Goal: Task Accomplishment & Management: Complete application form

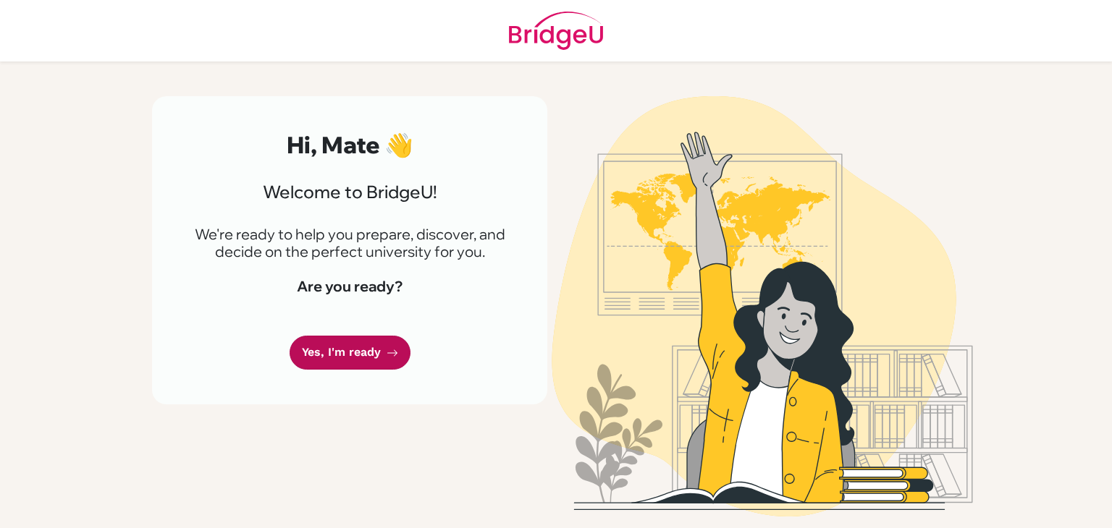
click at [387, 355] on icon at bounding box center [393, 353] width 12 height 12
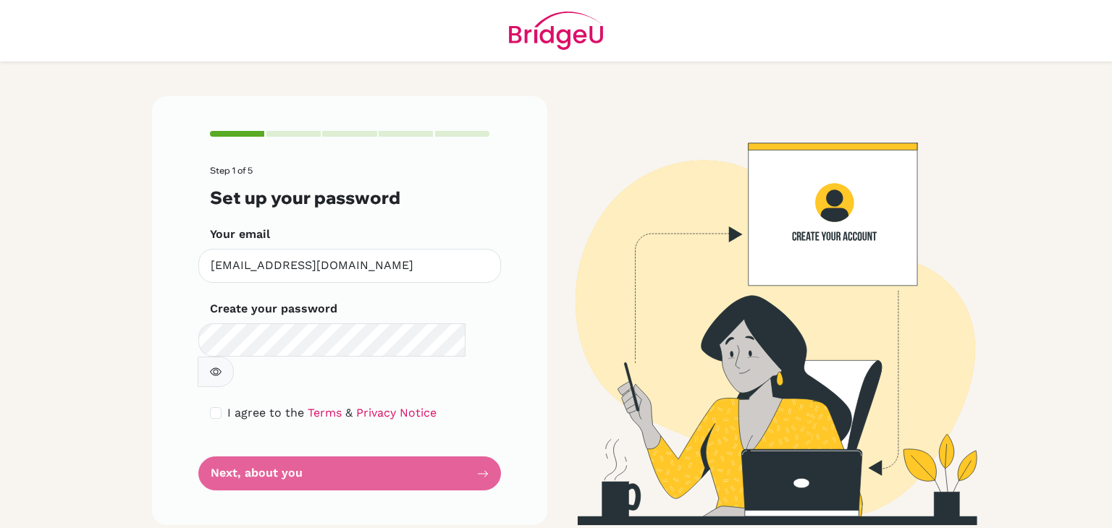
click at [512, 393] on div "Step 1 of 5 Set up your password Your email mate.ga1665@ggis.hu Invalid email C…" at bounding box center [349, 310] width 395 height 429
click at [447, 442] on form "Step 1 of 5 Set up your password Your email mate.ga1665@ggis.hu Invalid email C…" at bounding box center [349, 328] width 279 height 325
click at [476, 442] on form "Step 1 of 5 Set up your password Your email mate.ga1665@ggis.hu Invalid email C…" at bounding box center [349, 328] width 279 height 325
click at [308, 406] on link "Terms" at bounding box center [325, 413] width 34 height 14
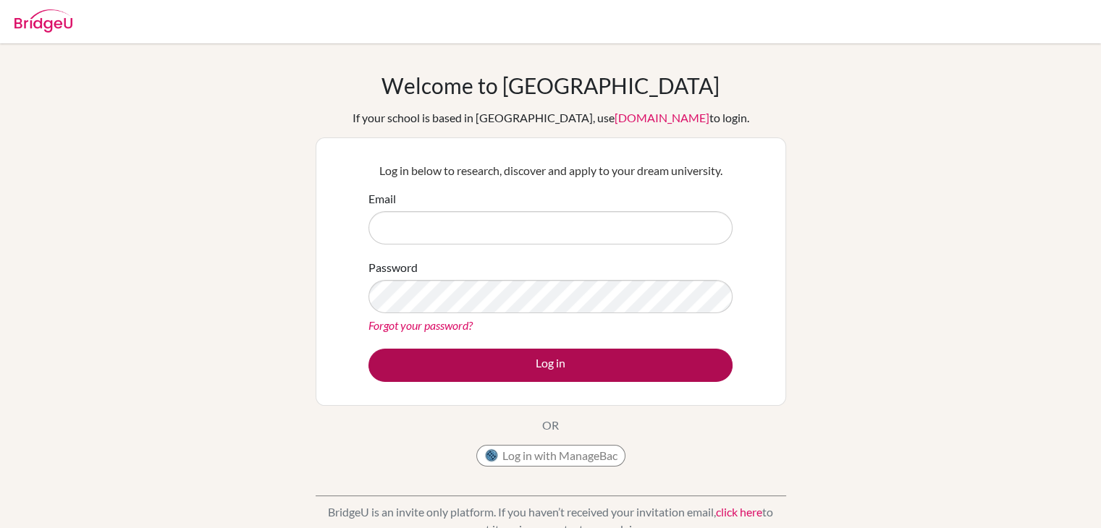
type input "mate.ga1665@ggis.hu"
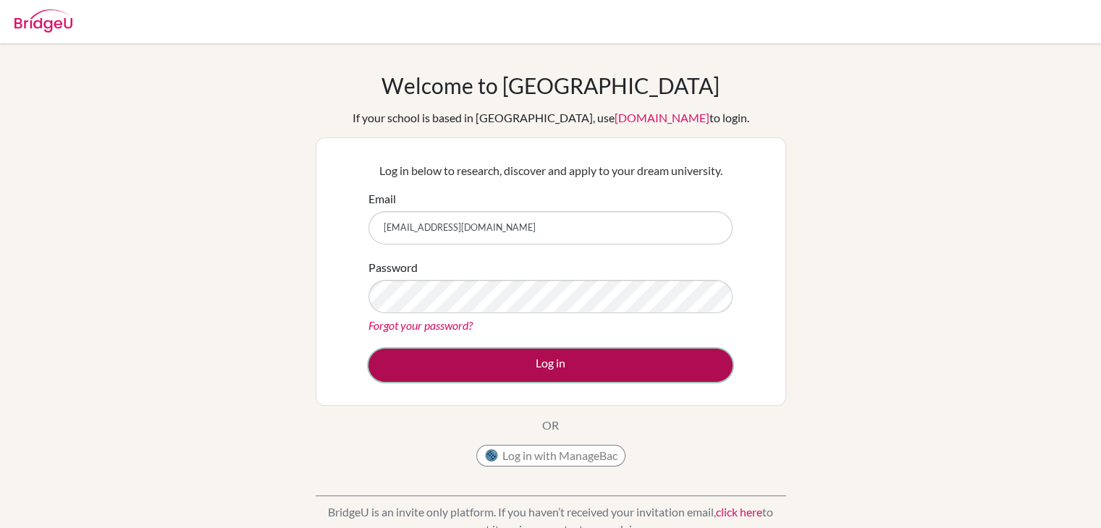
click at [597, 366] on button "Log in" at bounding box center [550, 365] width 364 height 33
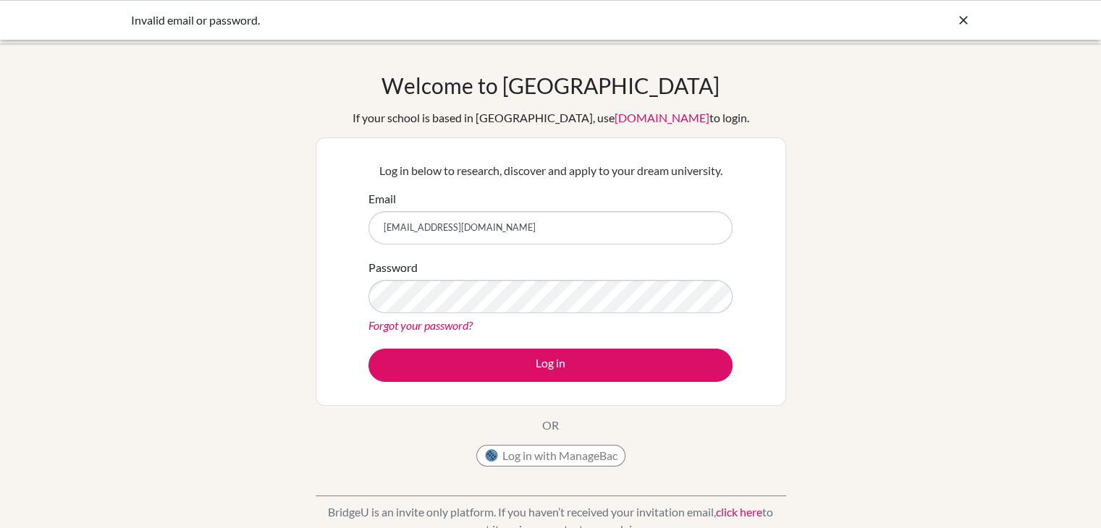
click at [437, 330] on link "Forgot your password?" at bounding box center [420, 326] width 104 height 14
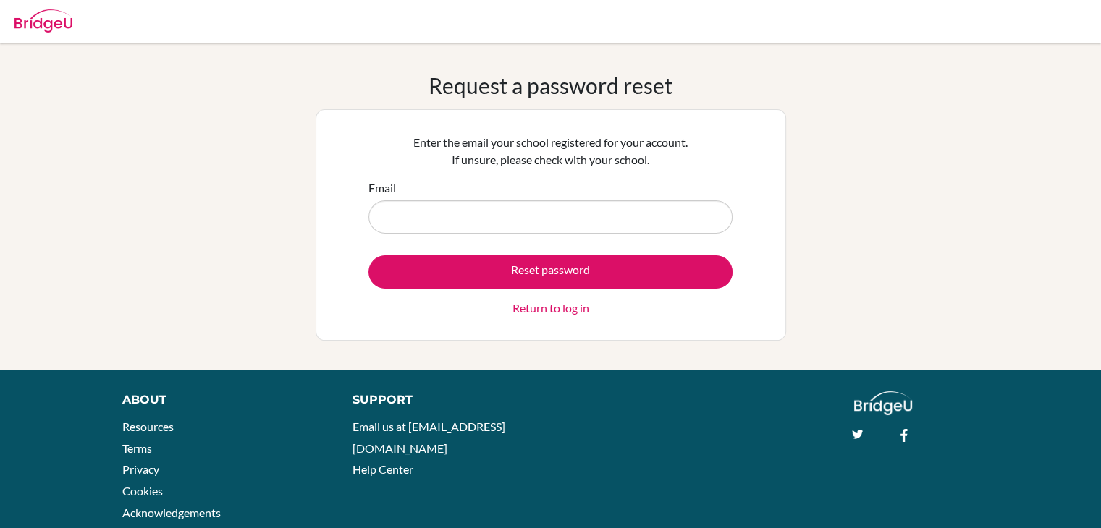
click at [430, 204] on input "Email" at bounding box center [550, 217] width 364 height 33
type input "[EMAIL_ADDRESS][DOMAIN_NAME]"
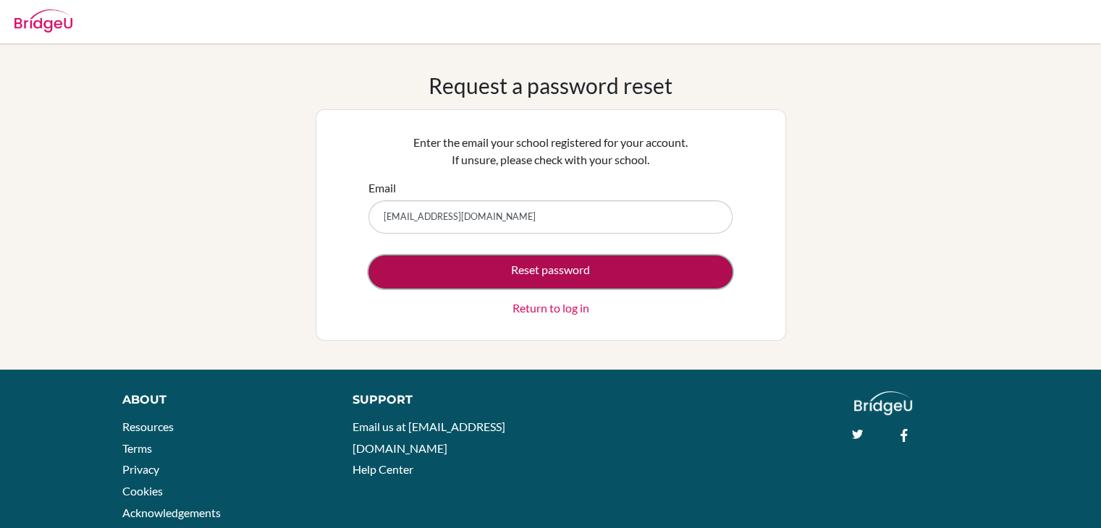
click at [471, 267] on button "Reset password" at bounding box center [550, 272] width 364 height 33
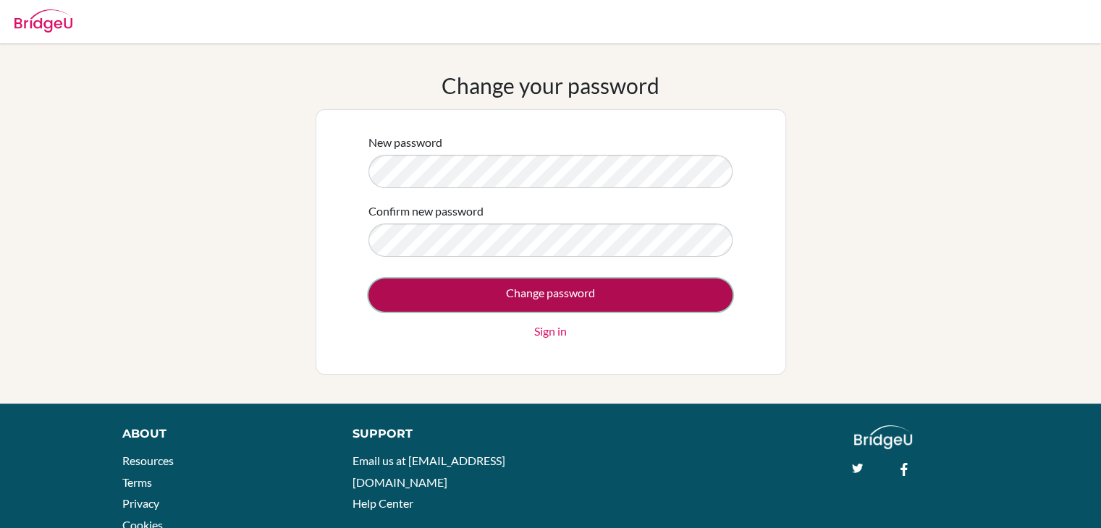
click at [423, 293] on input "Change password" at bounding box center [550, 295] width 364 height 33
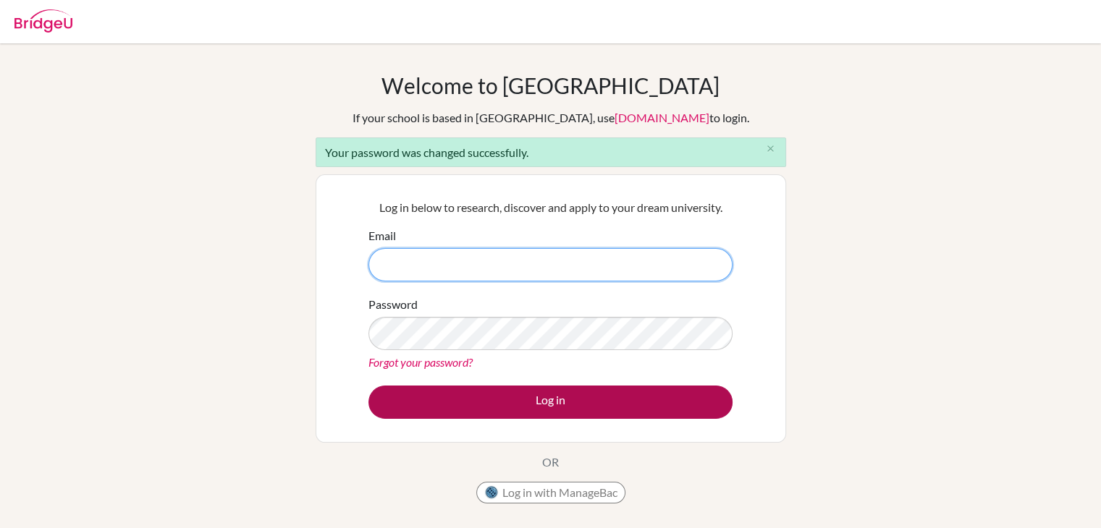
type input "[EMAIL_ADDRESS][DOMAIN_NAME]"
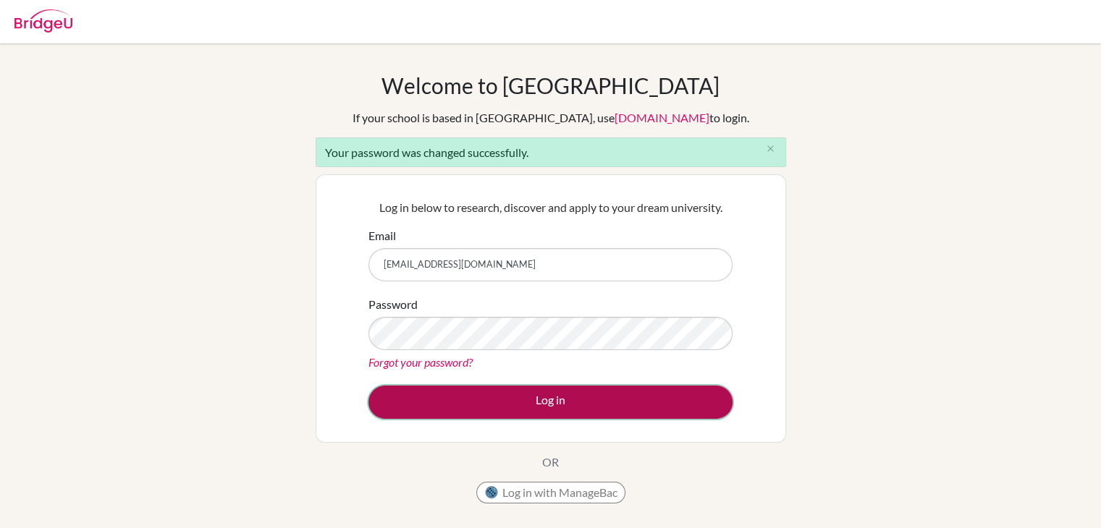
click at [497, 397] on button "Log in" at bounding box center [550, 402] width 364 height 33
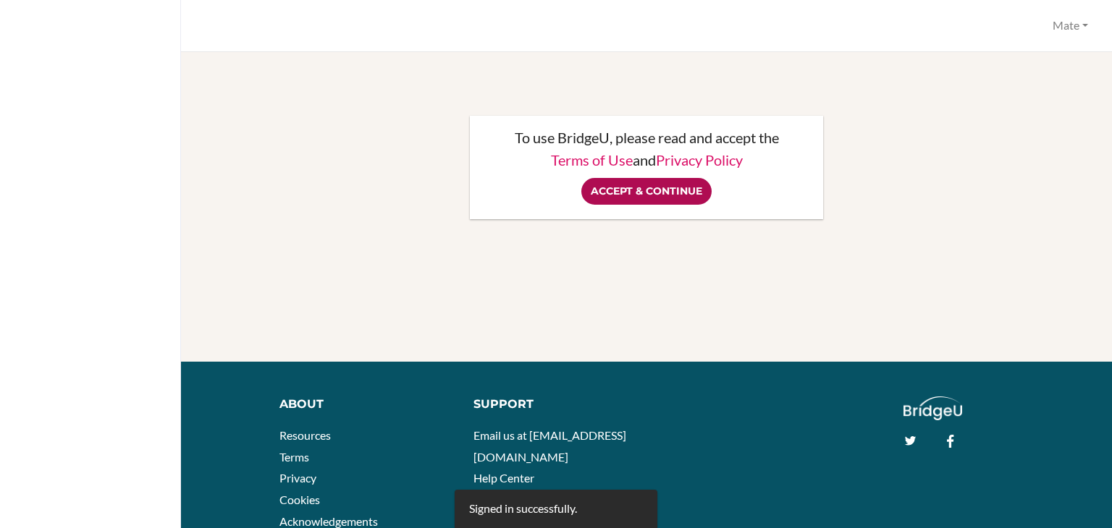
click at [630, 198] on input "Accept & Continue" at bounding box center [646, 191] width 130 height 27
